Goal: Task Accomplishment & Management: Use online tool/utility

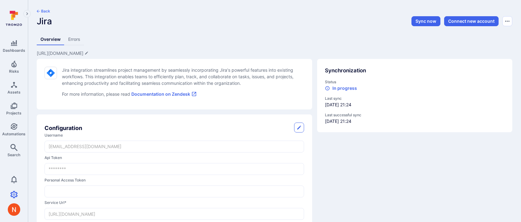
scroll to position [375, 0]
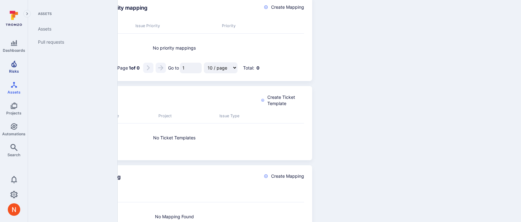
click at [14, 70] on span "Risks" at bounding box center [14, 71] width 10 height 5
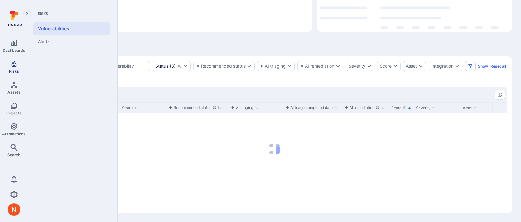
scroll to position [95, 0]
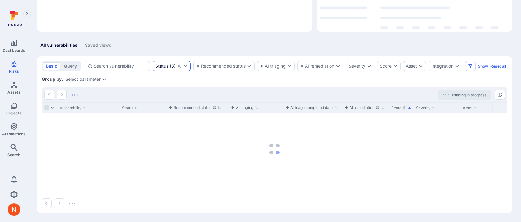
click at [181, 64] on icon "Clear selection" at bounding box center [179, 66] width 5 height 5
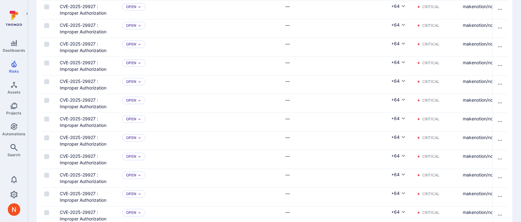
scroll to position [463, 0]
click at [13, 43] on icon "Dashboards" at bounding box center [14, 43] width 6 height 6
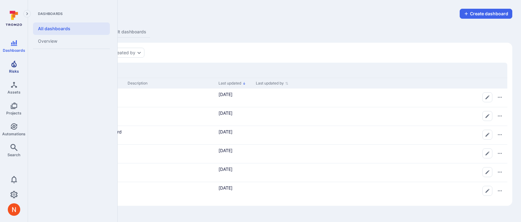
click at [13, 66] on icon "Risks" at bounding box center [13, 63] width 5 height 7
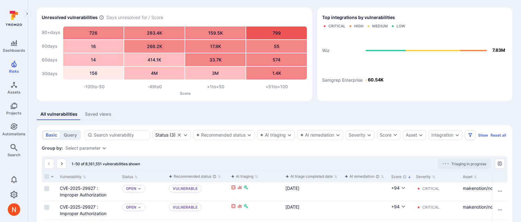
scroll to position [33, 0]
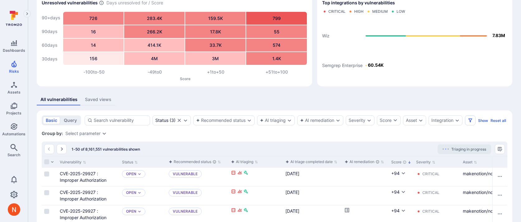
click at [397, 164] on button "Score" at bounding box center [402, 161] width 20 height 5
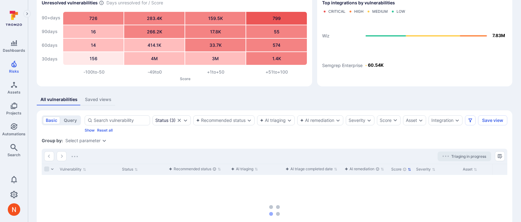
click at [397, 172] on button "Score" at bounding box center [402, 169] width 20 height 5
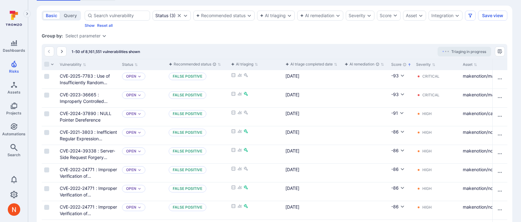
scroll to position [161, 0]
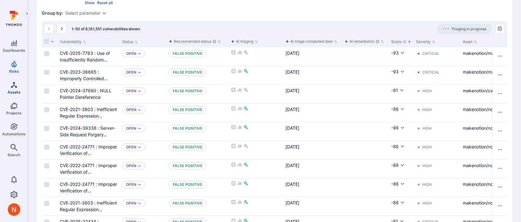
click at [14, 88] on link "Assets" at bounding box center [14, 87] width 28 height 18
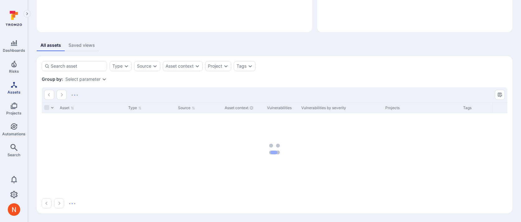
scroll to position [80, 0]
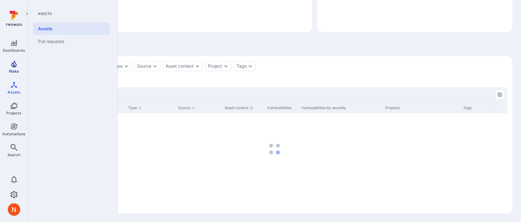
click at [16, 66] on icon "Risks" at bounding box center [13, 63] width 5 height 7
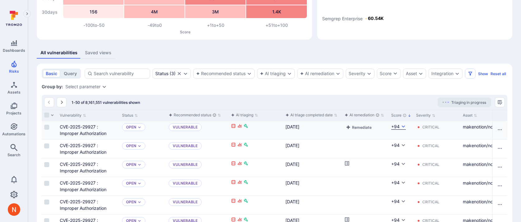
click at [400, 130] on button "+94" at bounding box center [399, 126] width 15 height 6
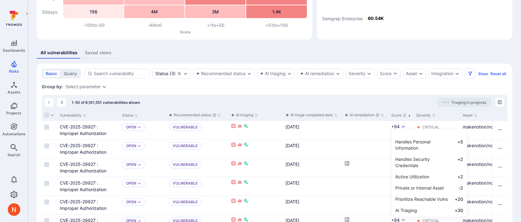
scroll to position [52, 0]
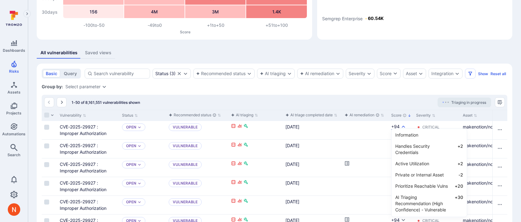
click at [357, 99] on div at bounding box center [260, 111] width 521 height 222
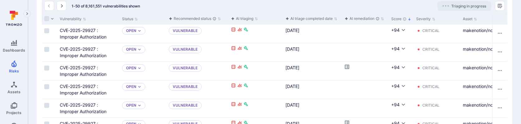
scroll to position [182, 0]
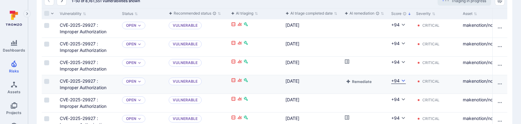
click at [402, 83] on icon "Cell for Score" at bounding box center [403, 80] width 5 height 5
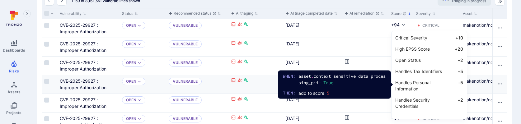
scroll to position [4, 0]
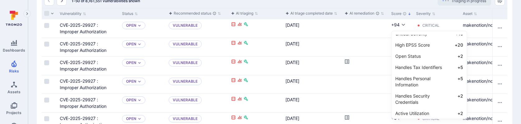
click at [479, 97] on div at bounding box center [260, 62] width 521 height 124
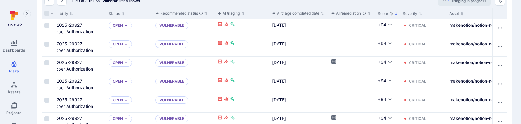
scroll to position [0, 22]
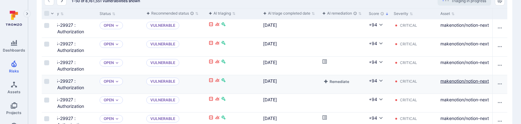
click at [476, 84] on link "makenotion/notion-next" at bounding box center [465, 80] width 49 height 5
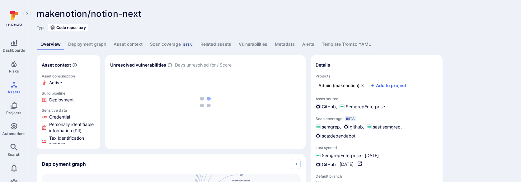
click at [140, 46] on link "Asset context" at bounding box center [128, 45] width 36 height 12
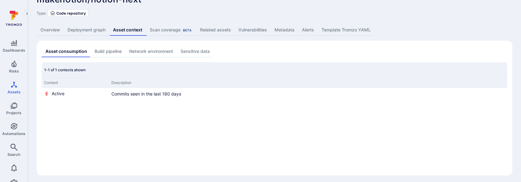
scroll to position [17, 0]
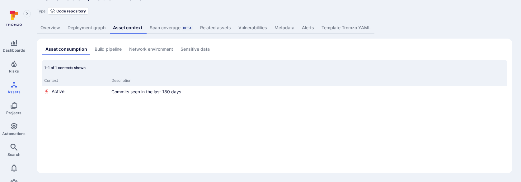
click at [113, 45] on link "Build pipeline" at bounding box center [108, 50] width 35 height 12
click at [151, 48] on link "Network environment" at bounding box center [151, 50] width 51 height 12
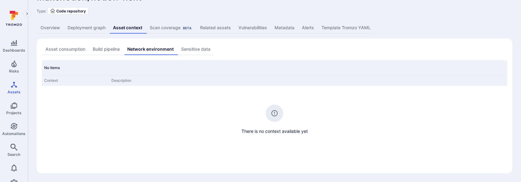
click at [195, 48] on link "Sensitive data" at bounding box center [196, 50] width 37 height 12
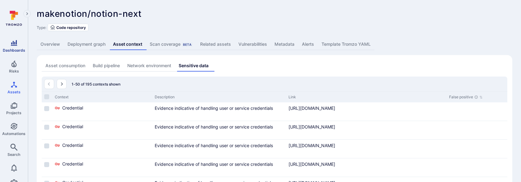
click at [10, 45] on icon "Dashboards" at bounding box center [13, 42] width 7 height 7
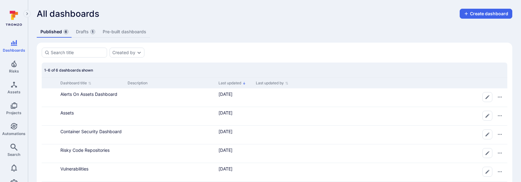
click at [77, 29] on link "Drafts 1" at bounding box center [85, 32] width 27 height 12
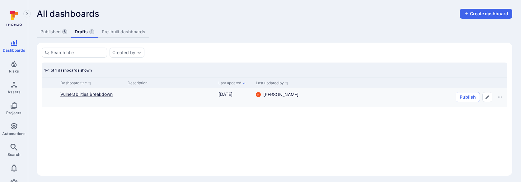
click at [75, 94] on link "Vulnerabilities Breakdown" at bounding box center [86, 94] width 52 height 5
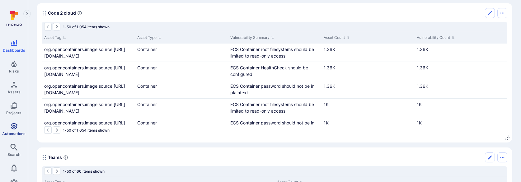
click at [16, 129] on icon "Automations" at bounding box center [13, 126] width 7 height 7
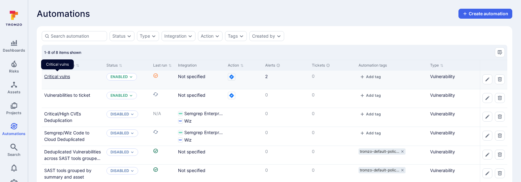
click at [66, 78] on link "Critical vulns" at bounding box center [57, 76] width 26 height 5
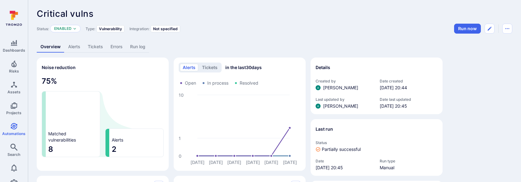
click at [137, 45] on link "Run log" at bounding box center [137, 47] width 23 height 12
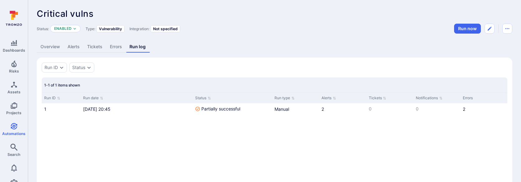
click at [116, 48] on link "Errors" at bounding box center [116, 47] width 20 height 12
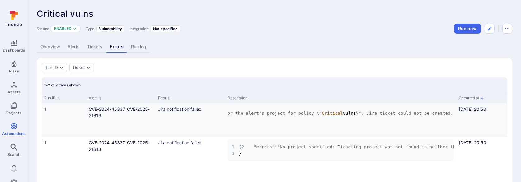
scroll to position [3, 0]
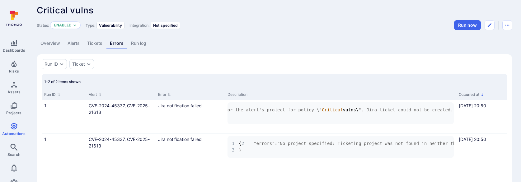
click at [56, 45] on link "Overview" at bounding box center [50, 44] width 27 height 12
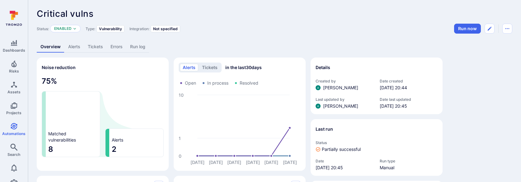
scroll to position [3, 0]
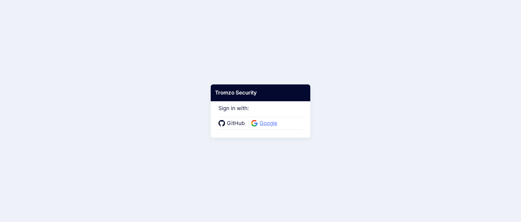
click at [267, 122] on span "Google" at bounding box center [268, 123] width 21 height 8
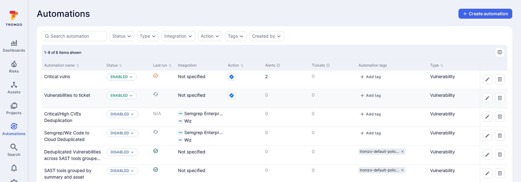
scroll to position [20, 0]
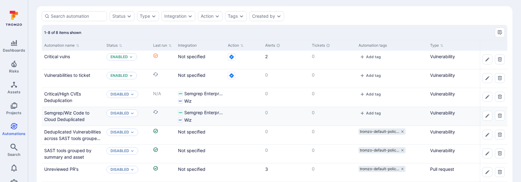
click at [68, 116] on div "Semgrep/Wiz Code to Cloud Deduplicated" at bounding box center [72, 116] width 57 height 13
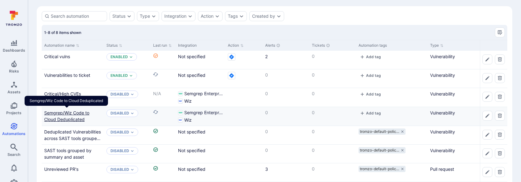
click at [70, 112] on link "Semgrep/Wiz Code to Cloud Deduplicated" at bounding box center [66, 116] width 45 height 12
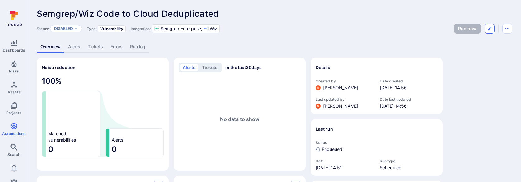
click at [488, 32] on button "Edit automation" at bounding box center [490, 29] width 10 height 10
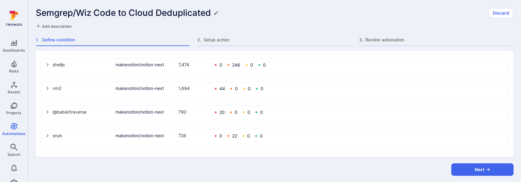
scroll to position [330, 0]
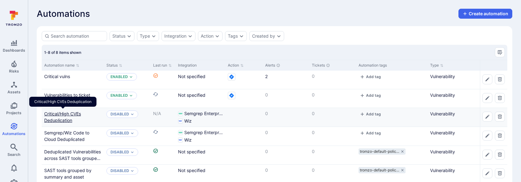
click at [70, 116] on link "Critical/High CVEs Deduplication" at bounding box center [62, 117] width 37 height 12
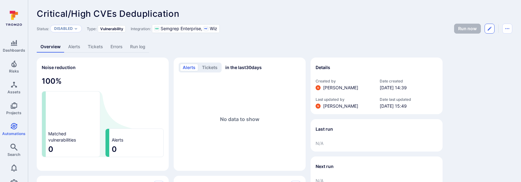
click at [488, 32] on button "Edit automation" at bounding box center [490, 29] width 10 height 10
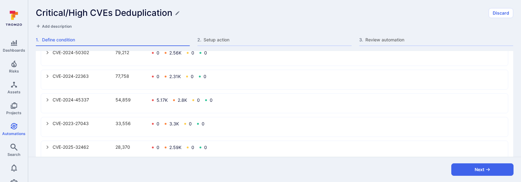
scroll to position [316, 0]
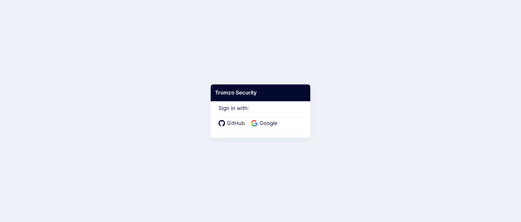
click at [271, 118] on div "GitHub Google" at bounding box center [261, 123] width 84 height 13
click at [267, 123] on span "Google" at bounding box center [268, 123] width 21 height 8
